Goal: Task Accomplishment & Management: Manage account settings

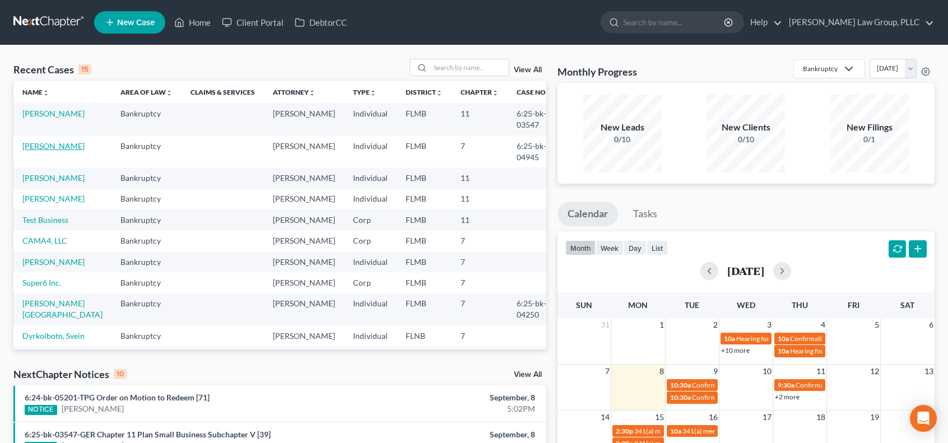
click at [58, 146] on link "[PERSON_NAME]" at bounding box center [53, 146] width 62 height 10
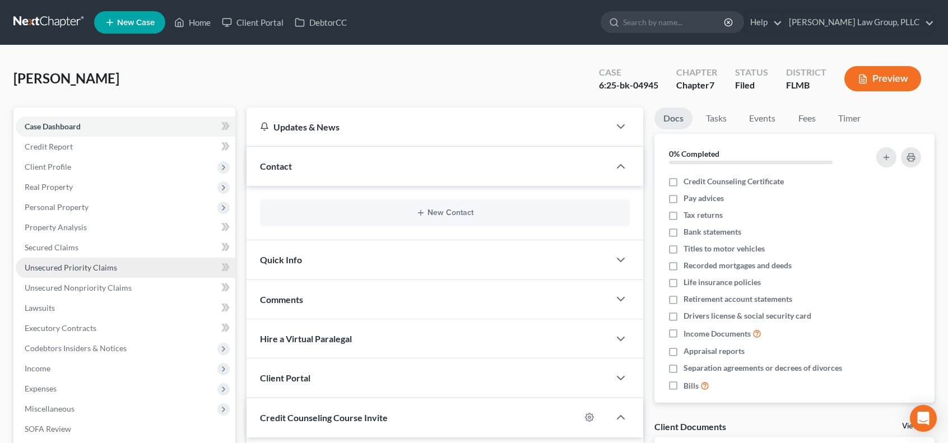
click at [150, 266] on link "Unsecured Priority Claims" at bounding box center [126, 268] width 220 height 20
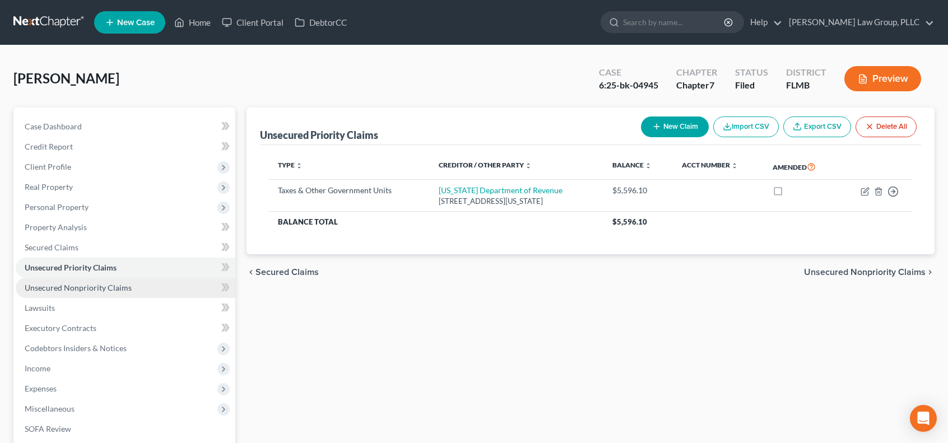
click at [151, 285] on link "Unsecured Nonpriority Claims" at bounding box center [126, 288] width 220 height 20
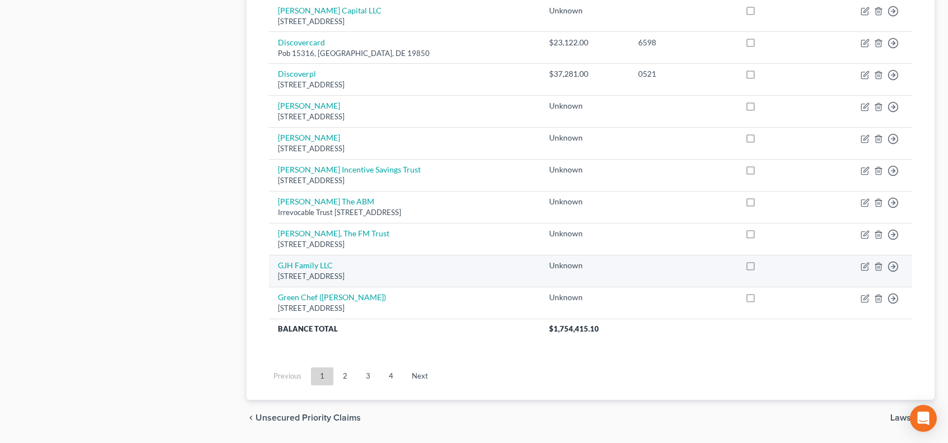
scroll to position [847, 0]
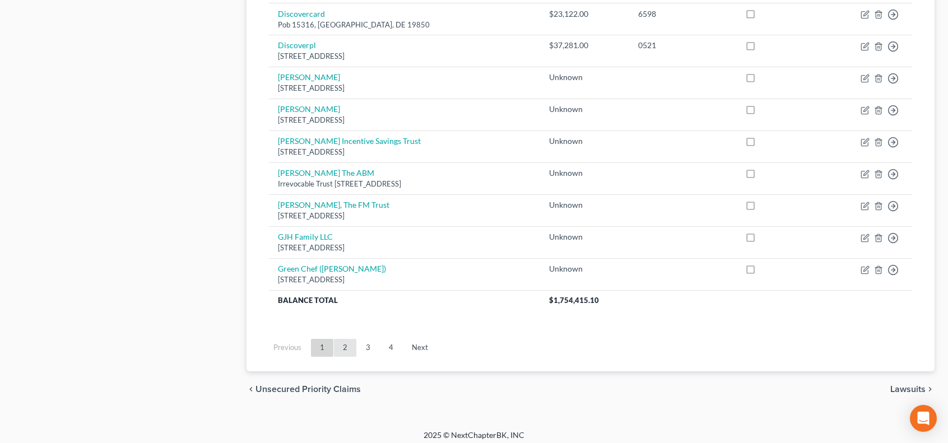
click at [344, 347] on link "2" at bounding box center [345, 348] width 22 height 18
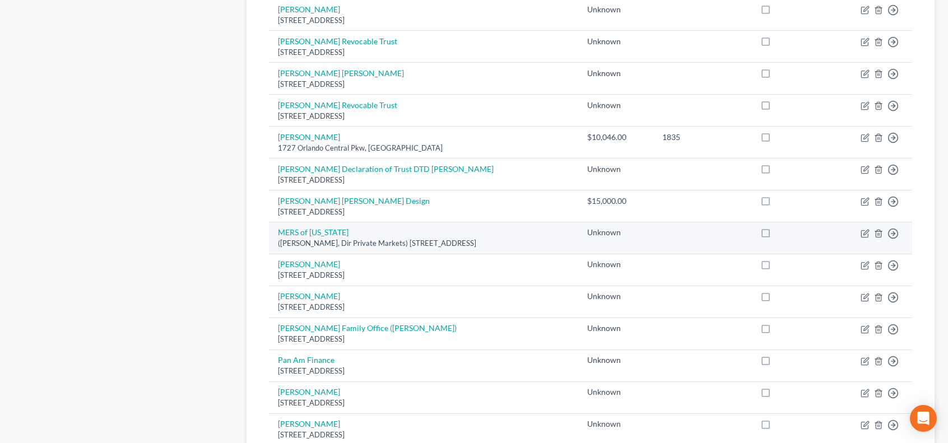
scroll to position [473, 0]
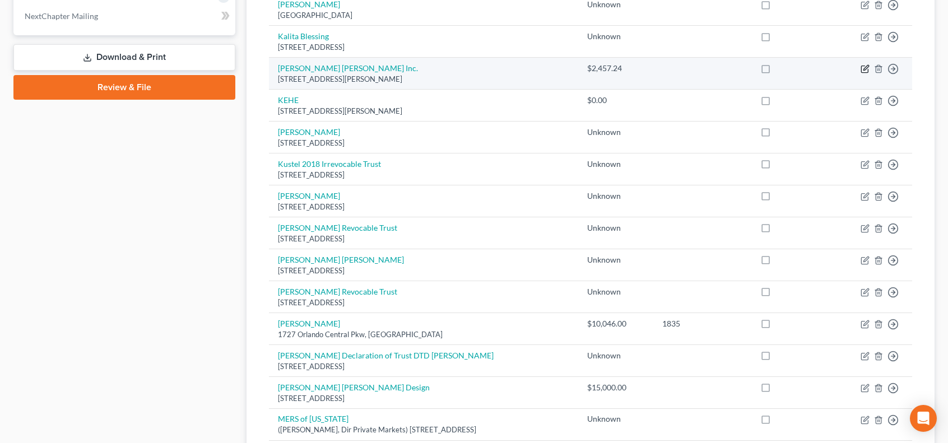
click at [868, 67] on icon "button" at bounding box center [864, 69] width 7 height 7
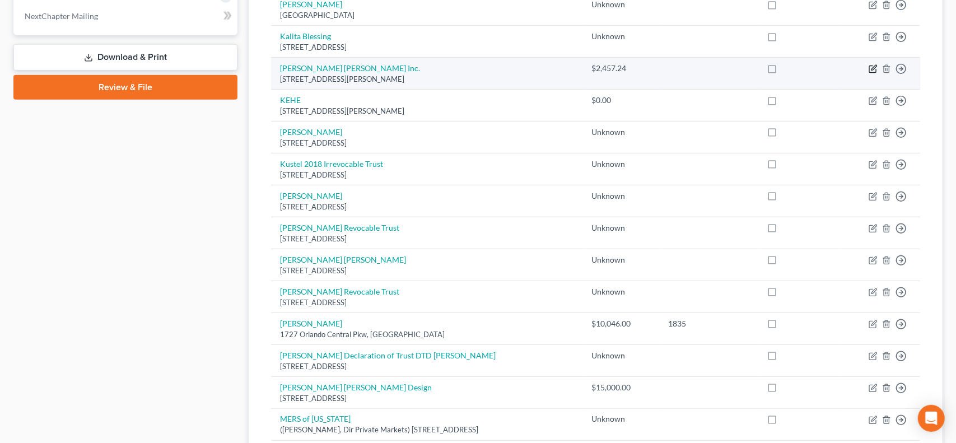
select select "35"
select select "14"
select select "0"
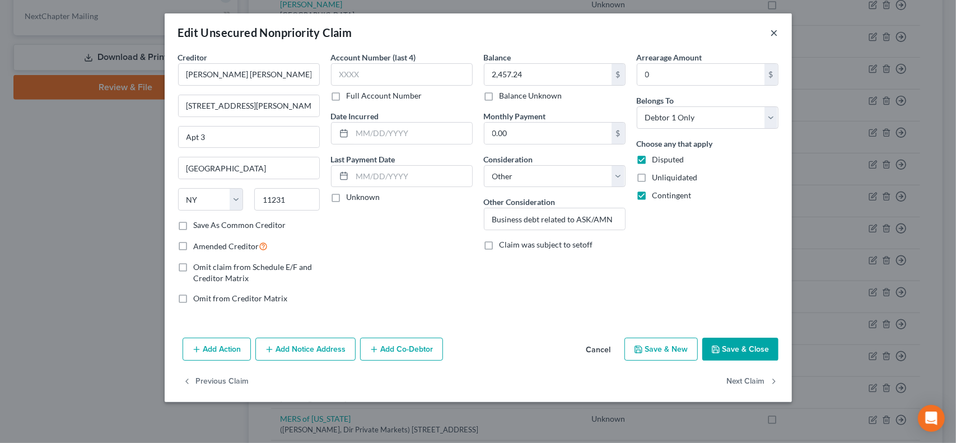
click at [774, 34] on button "×" at bounding box center [775, 32] width 8 height 13
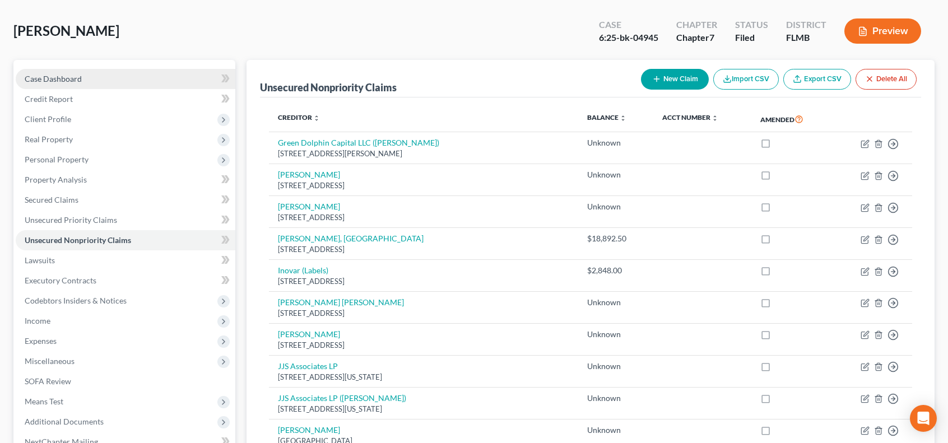
scroll to position [0, 0]
